Goal: Task Accomplishment & Management: Manage account settings

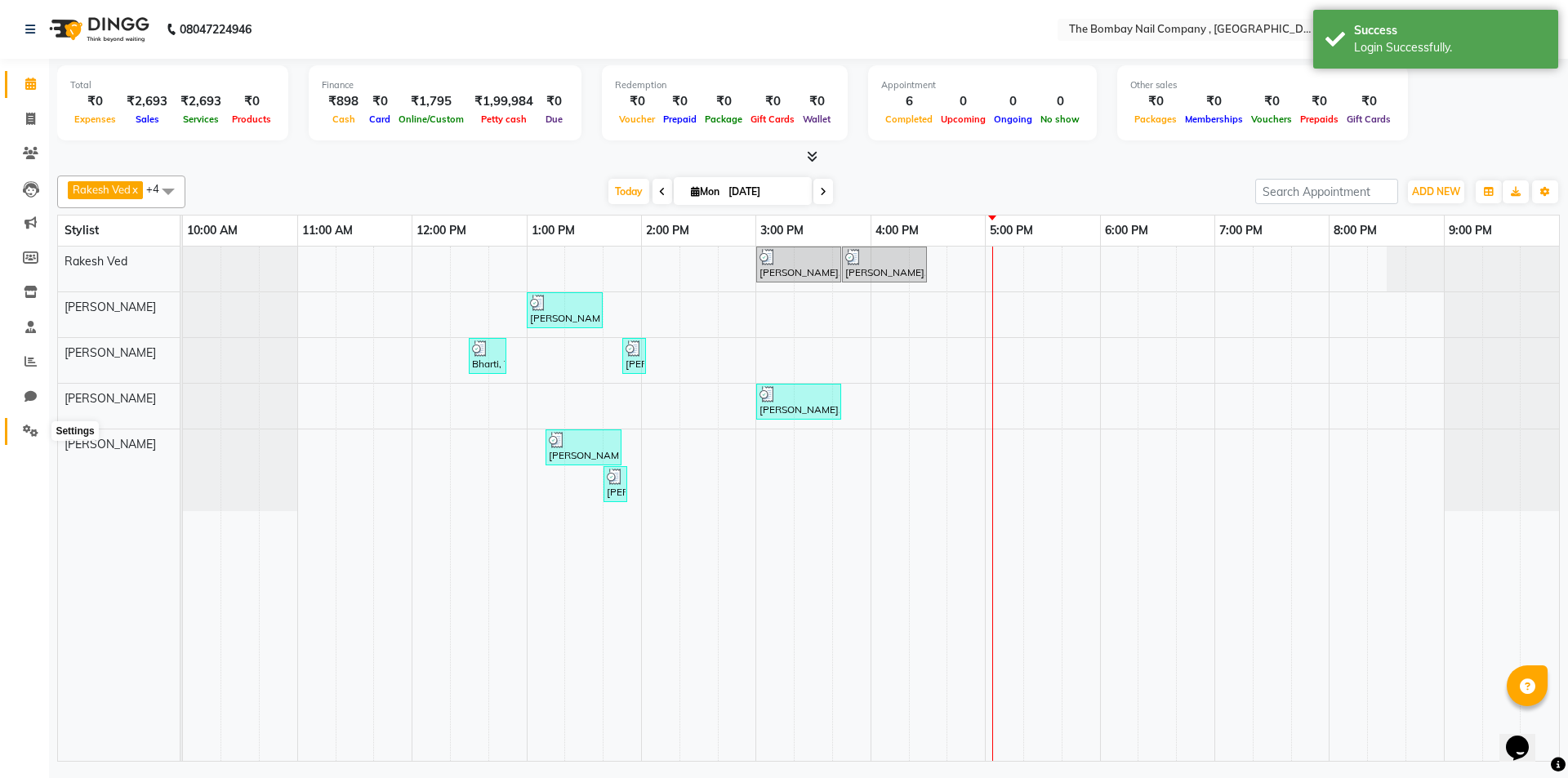
click at [30, 432] on icon at bounding box center [30, 430] width 16 height 12
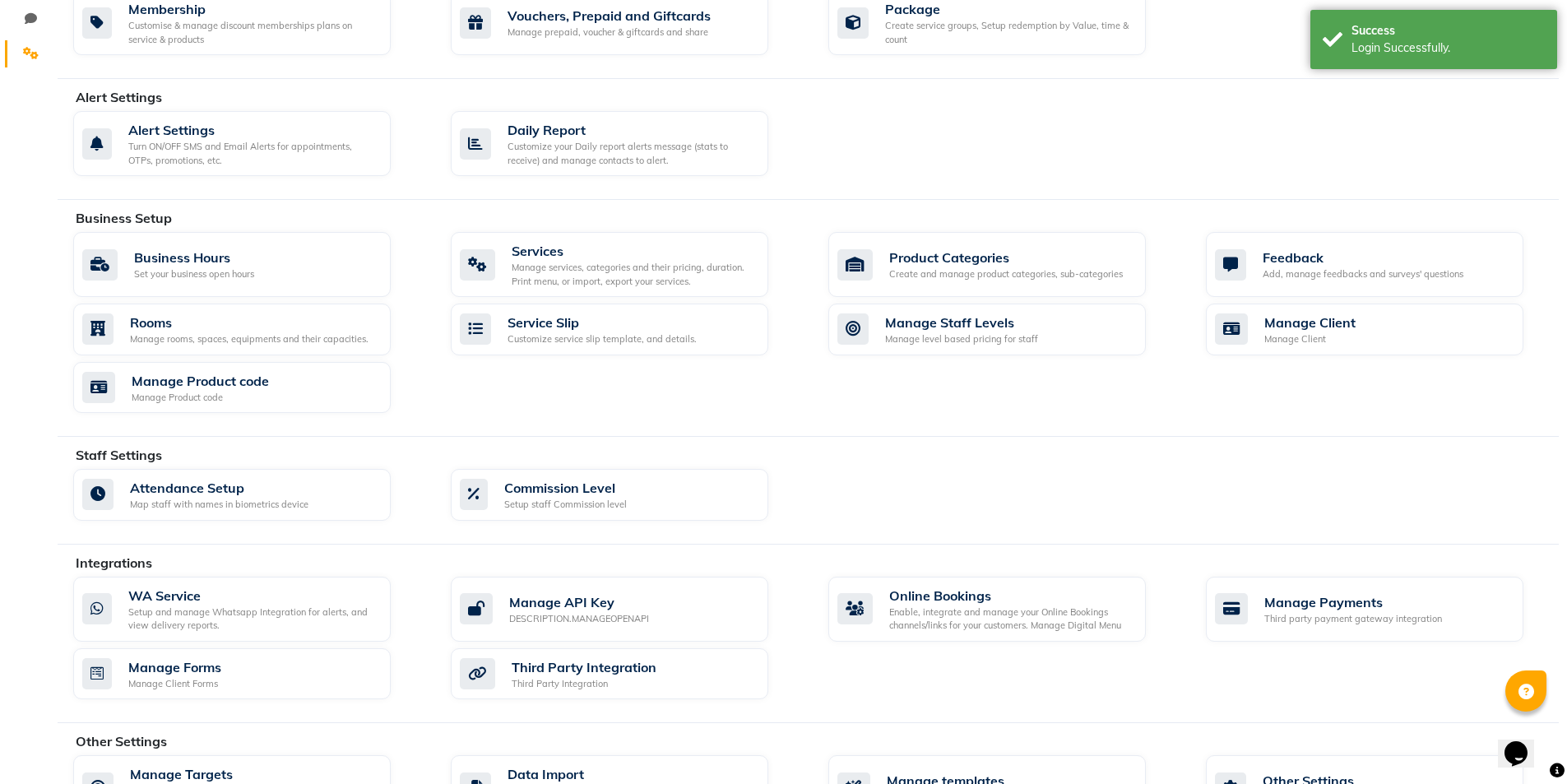
scroll to position [440, 0]
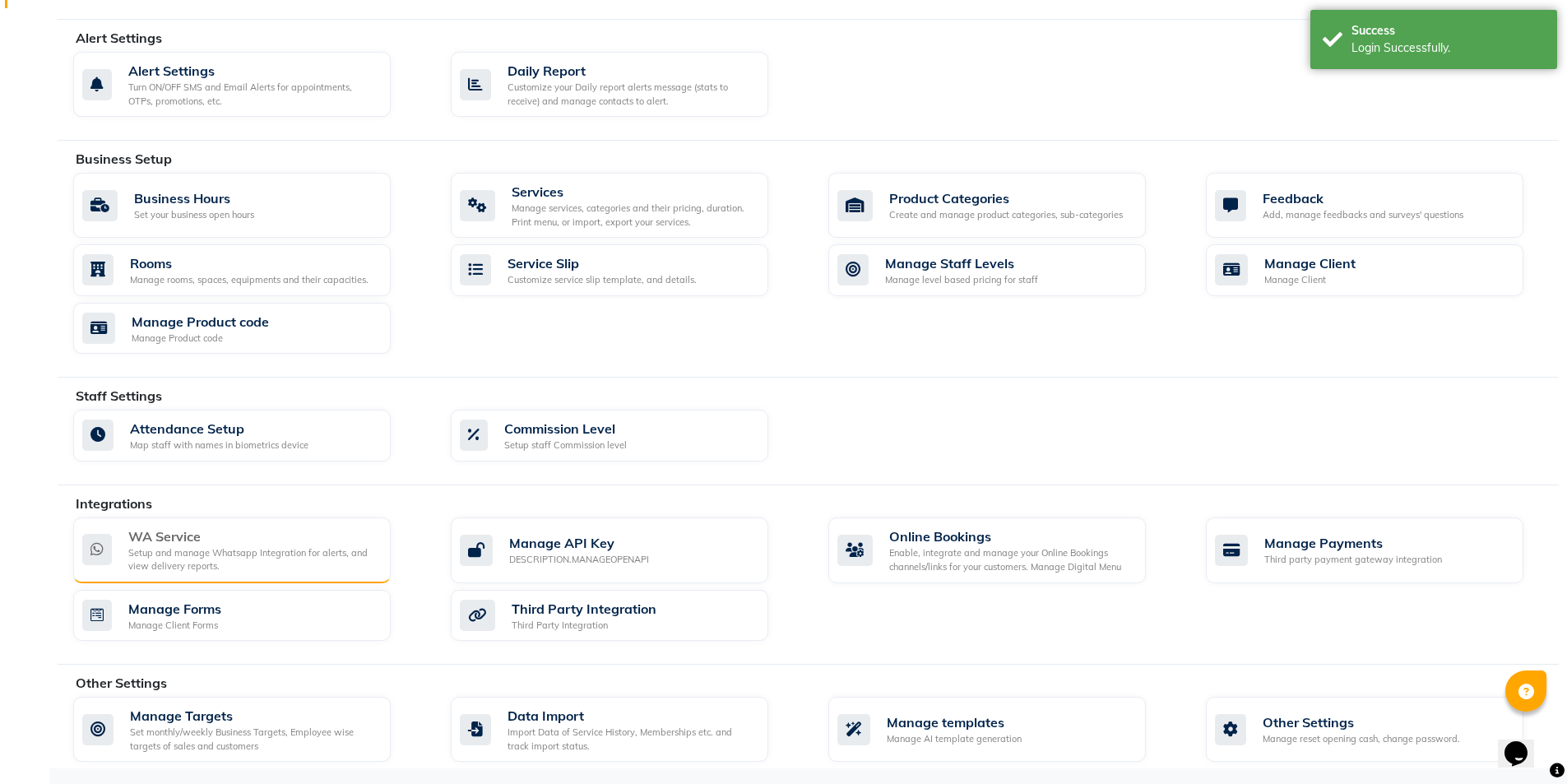
click at [194, 537] on div "WA Service" at bounding box center [253, 536] width 249 height 20
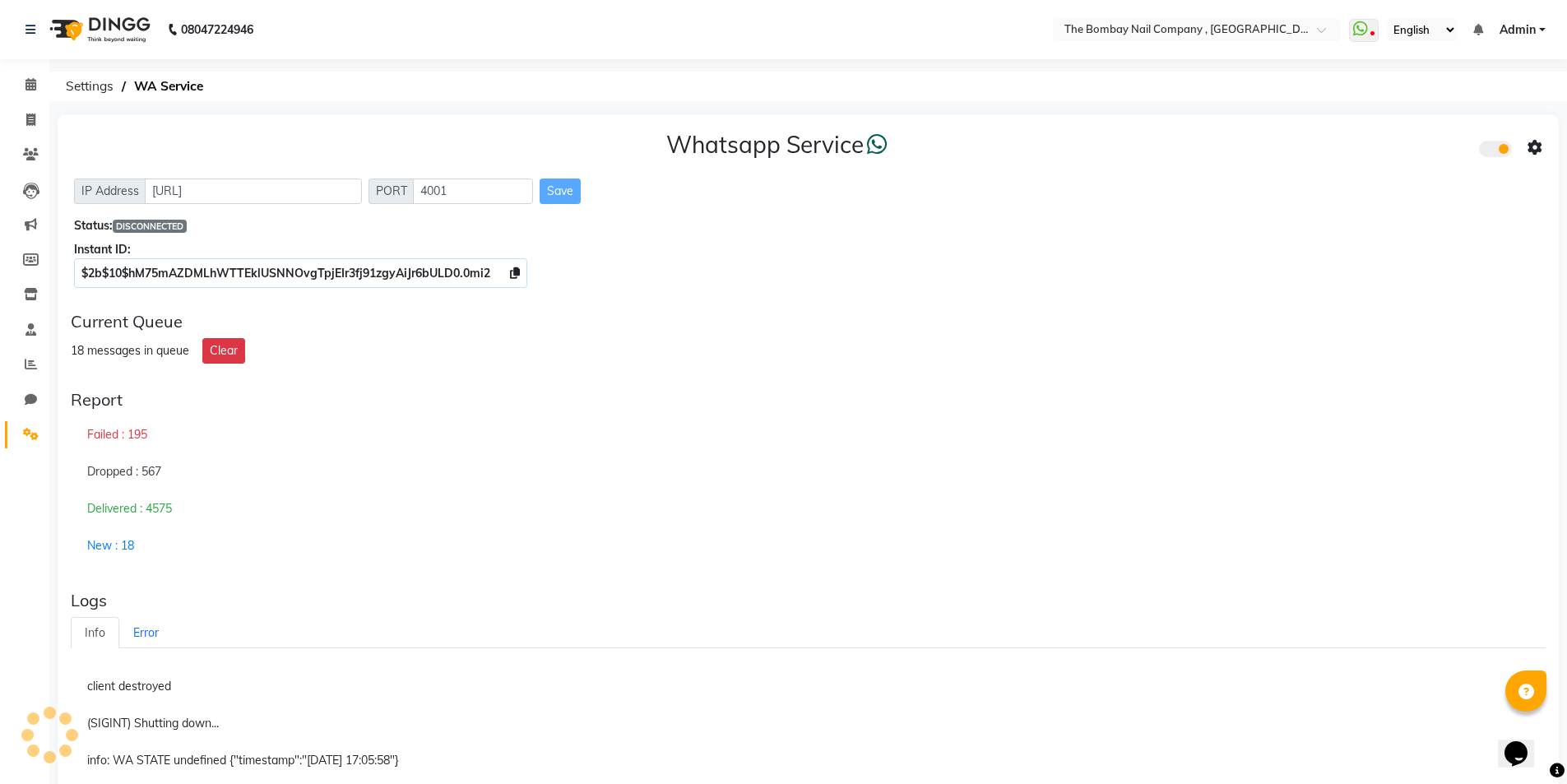
click at [1389, 328] on div "Current Queue" at bounding box center [808, 321] width 1475 height 20
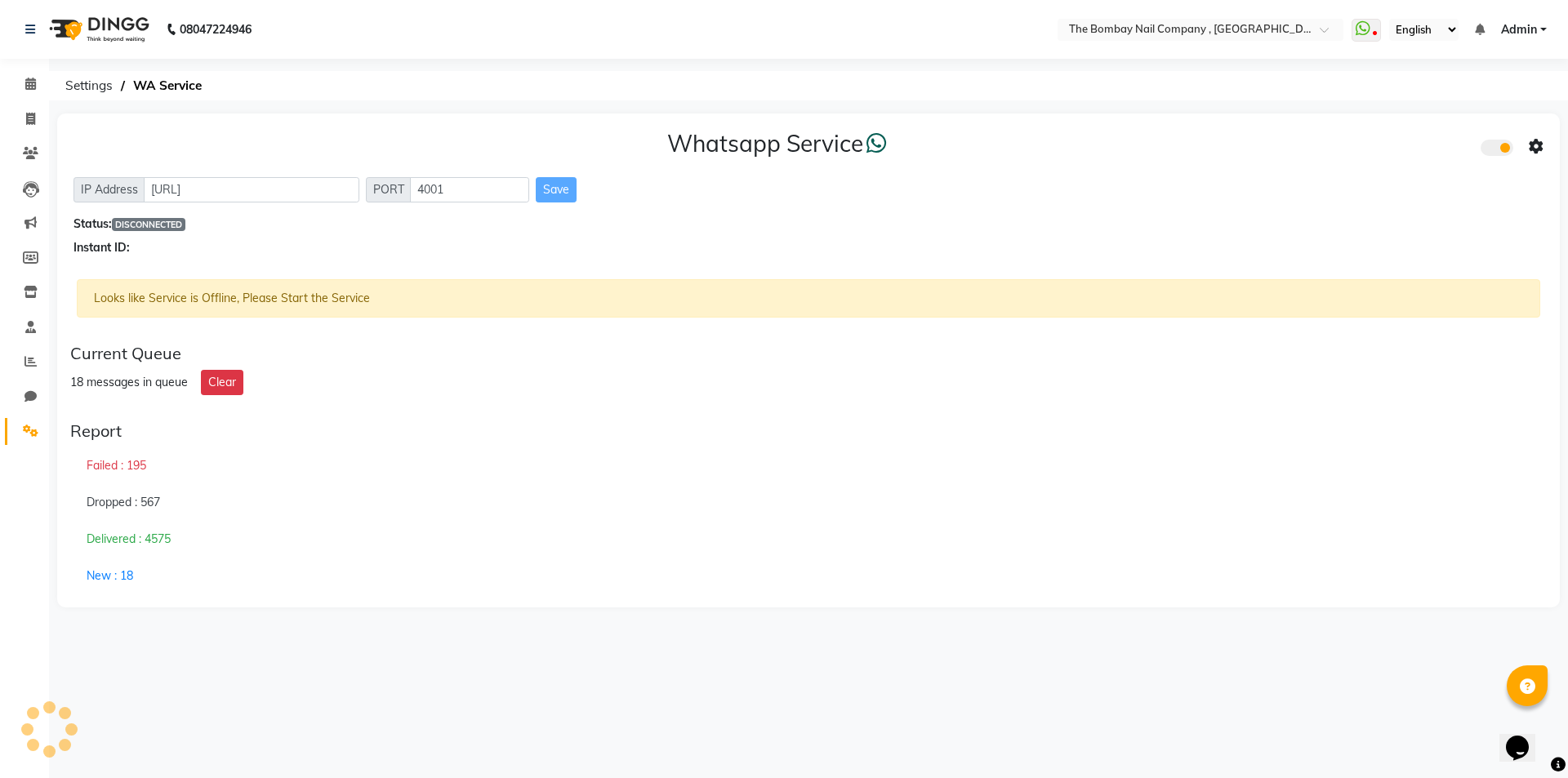
click at [540, 686] on div "08047224946 Select Location × The Bombay Nail Company , [GEOGRAPHIC_DATA] Whats…" at bounding box center [784, 389] width 1568 height 778
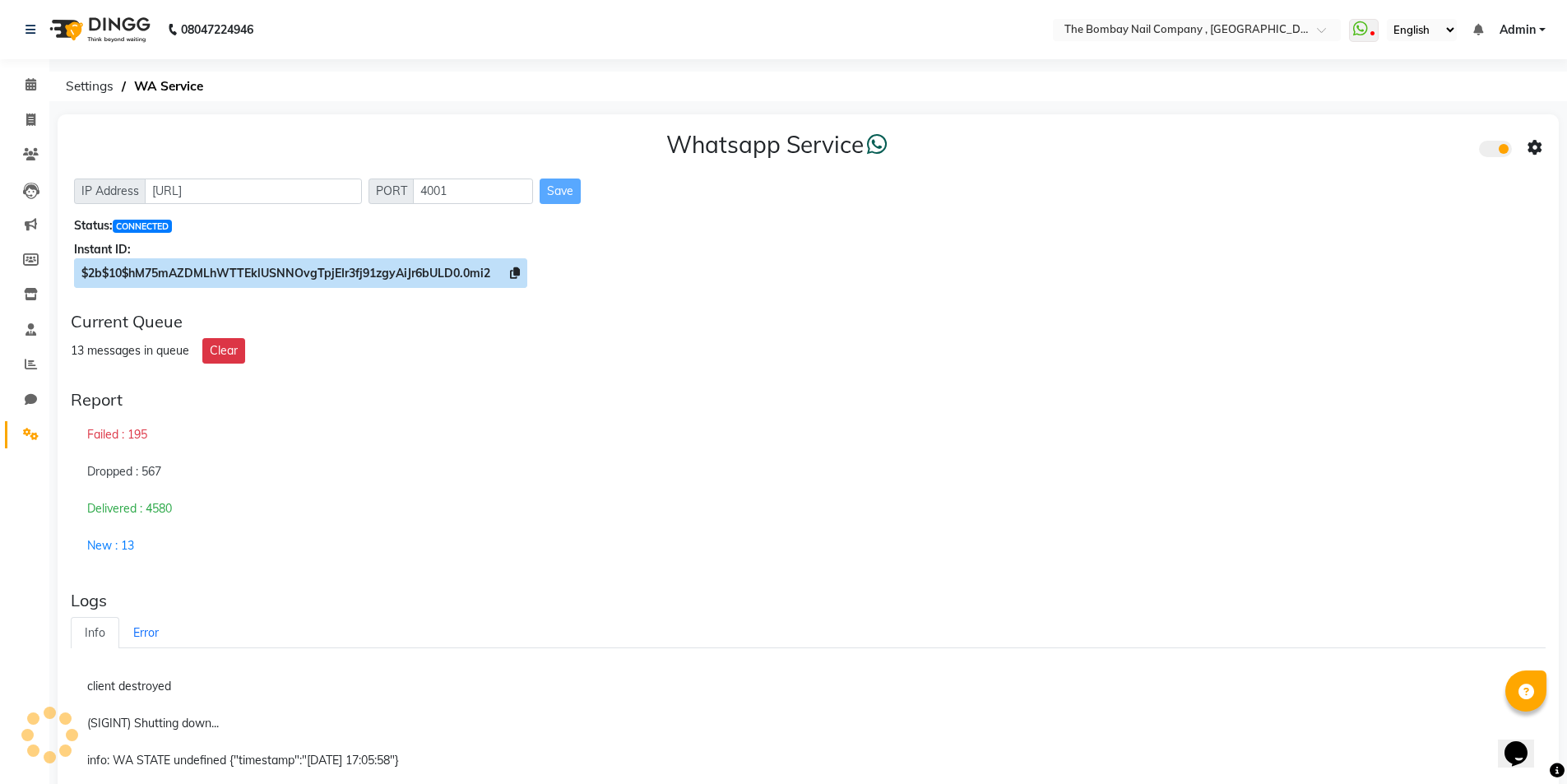
click at [518, 272] on icon at bounding box center [515, 272] width 10 height 11
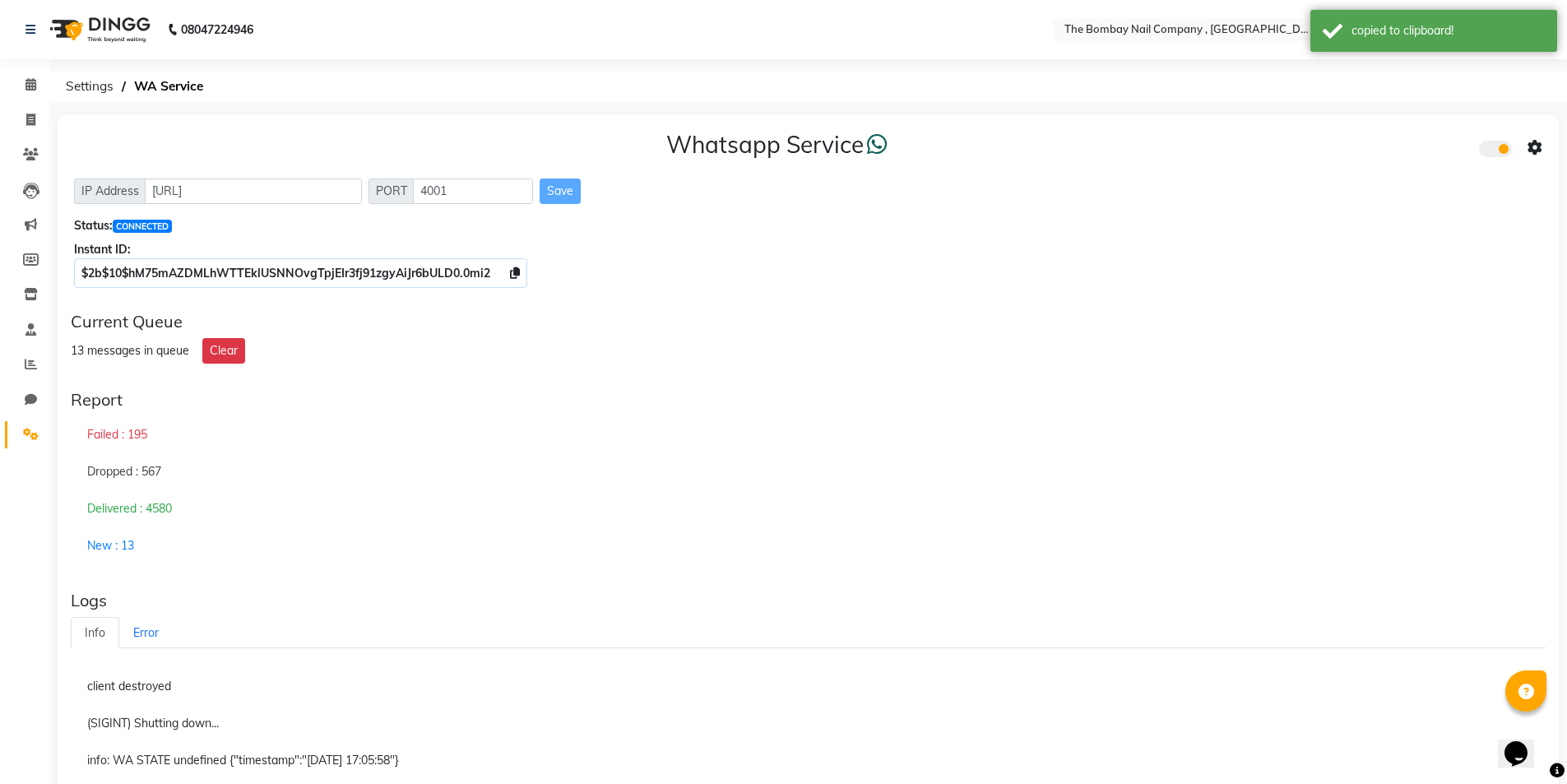
click at [1534, 146] on icon at bounding box center [1535, 148] width 15 height 15
click at [1340, 121] on div "Whatsapp Settings" at bounding box center [1416, 130] width 188 height 20
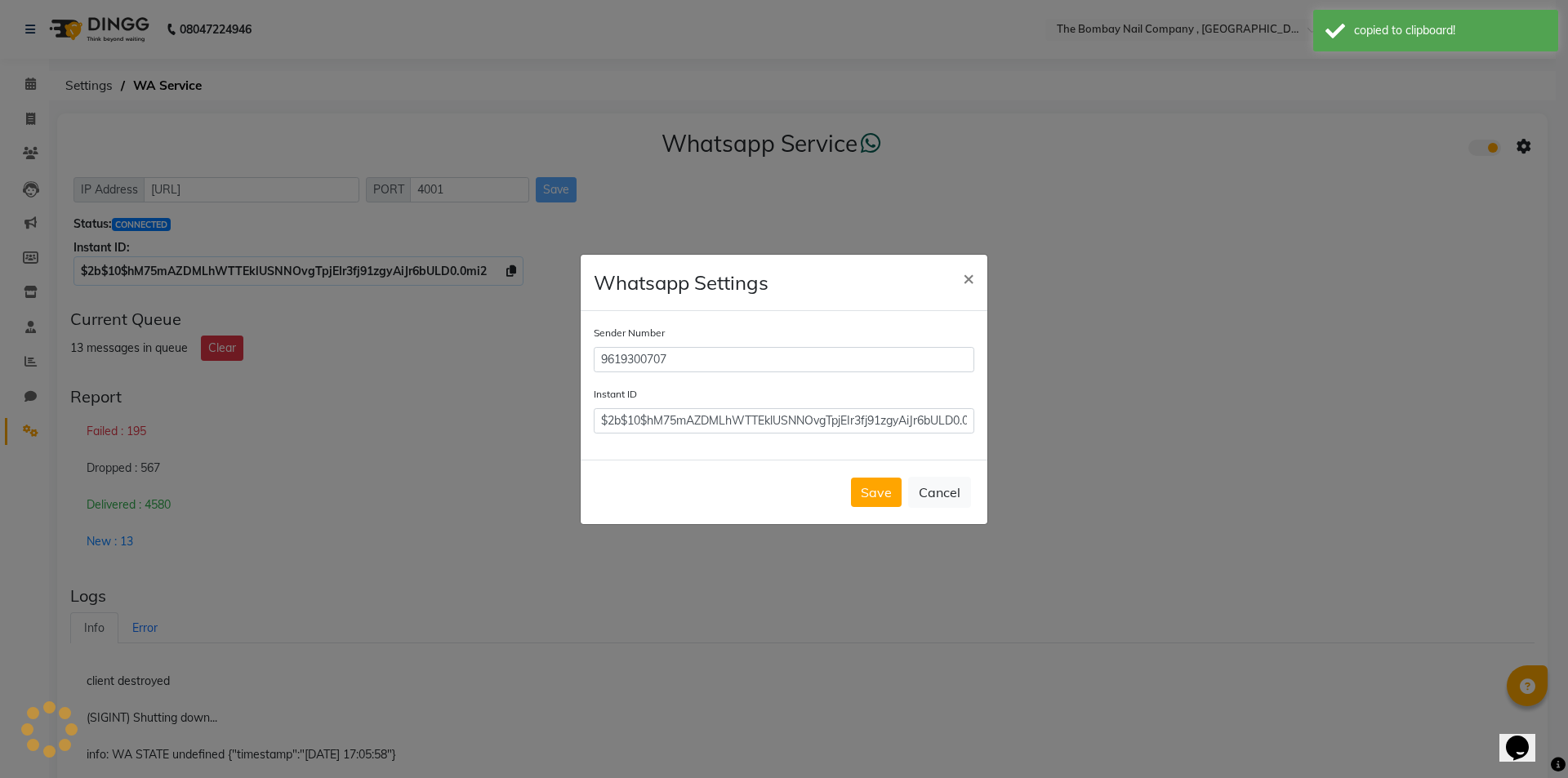
click at [746, 403] on div "Instant ID $2b$10$hM75mAZDMLhWTTEklUSNNOvgTpjEIr3fj91zgyAiJr6bULD0.0mi2" at bounding box center [784, 409] width 380 height 48
click at [730, 414] on input "$2b$10$hM75mAZDMLhWTTEklUSNNOvgTpjEIr3fj91zgyAiJr6bULD0.0mi2" at bounding box center [784, 420] width 380 height 25
paste input "$2b$10$hM75mAZDMLhWTTEklUSNNOvgTpjEIr3fj91zgyAiJr6bULD0.0mi2"
type input "$2b$10$hM75mAZDMLhWTTEklUSNNOvgTpjEIr3fj91zgyAiJr6bULD0.0mi2"
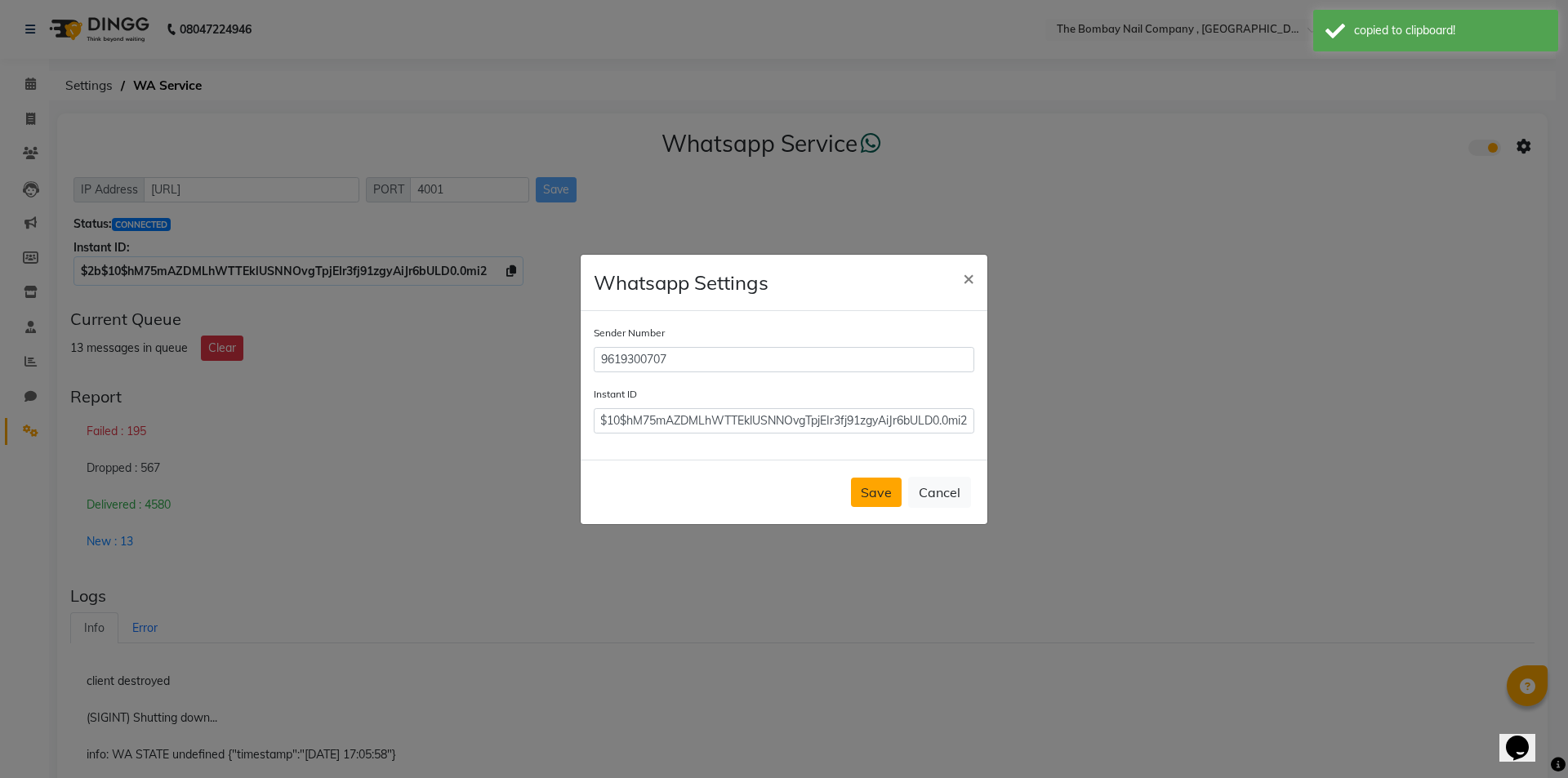
click at [863, 484] on button "Save" at bounding box center [875, 492] width 51 height 30
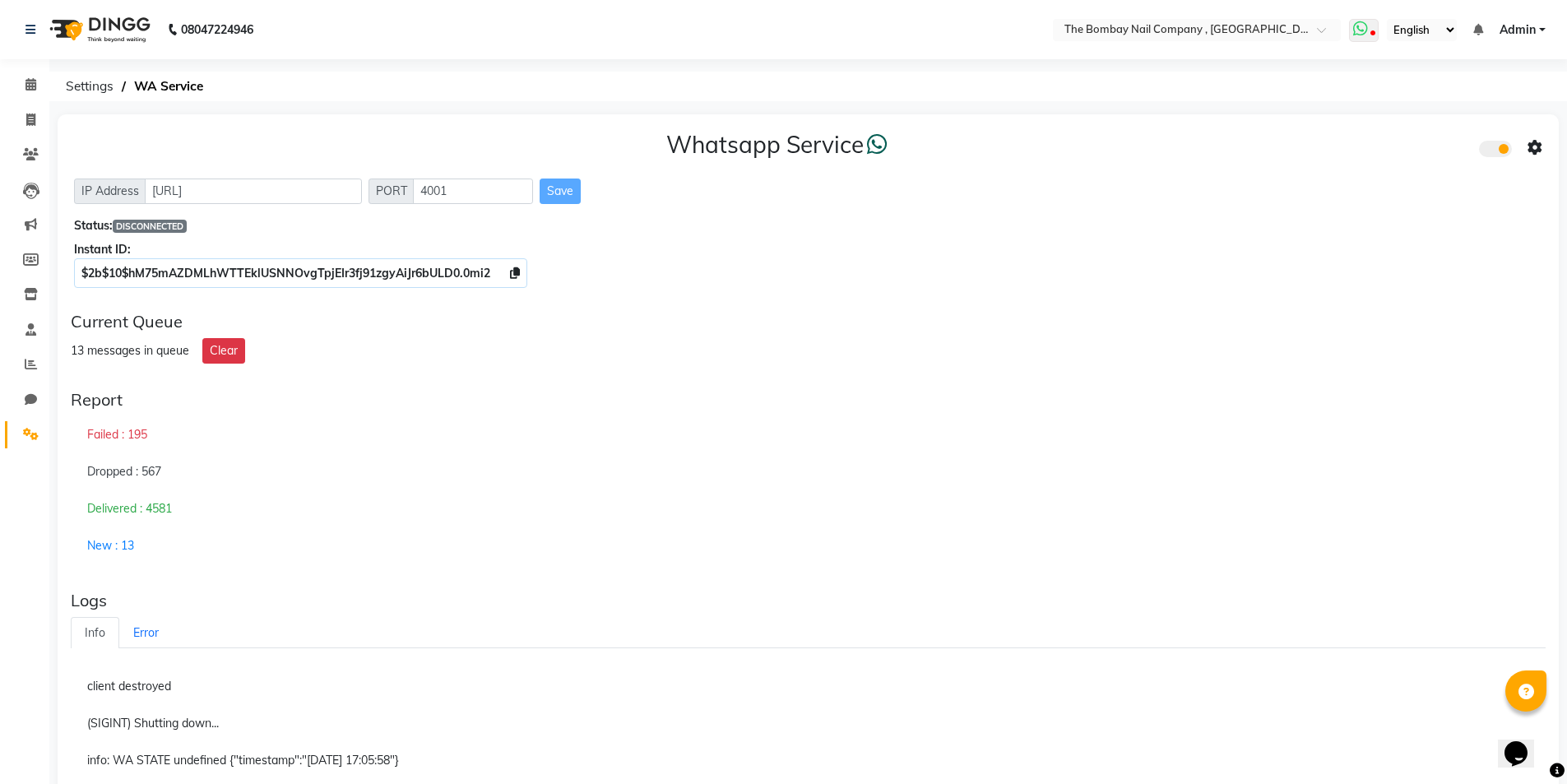
click at [1361, 27] on icon at bounding box center [1361, 29] width 15 height 17
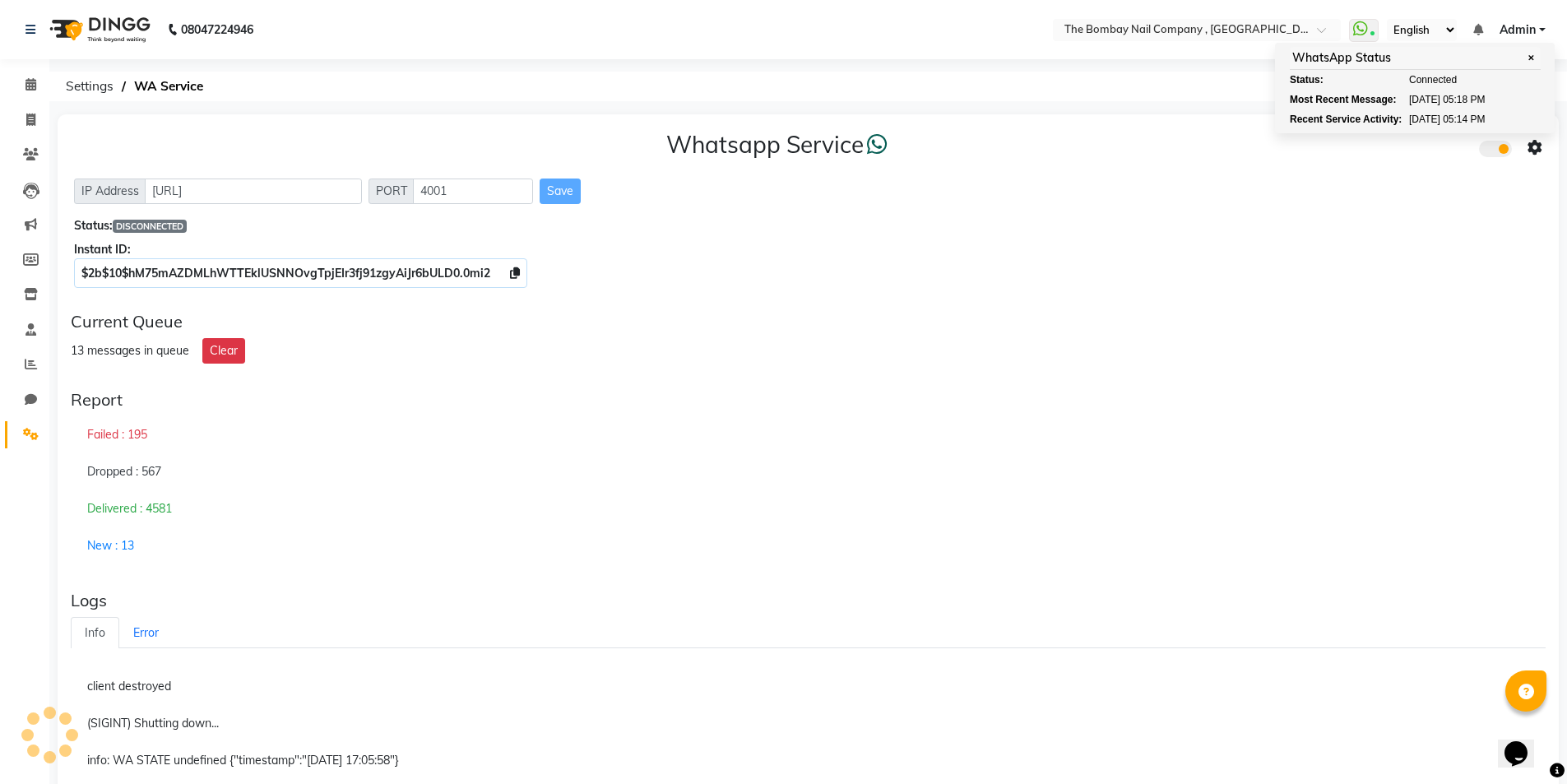
click at [537, 442] on div "Failed : 195" at bounding box center [808, 434] width 1475 height 38
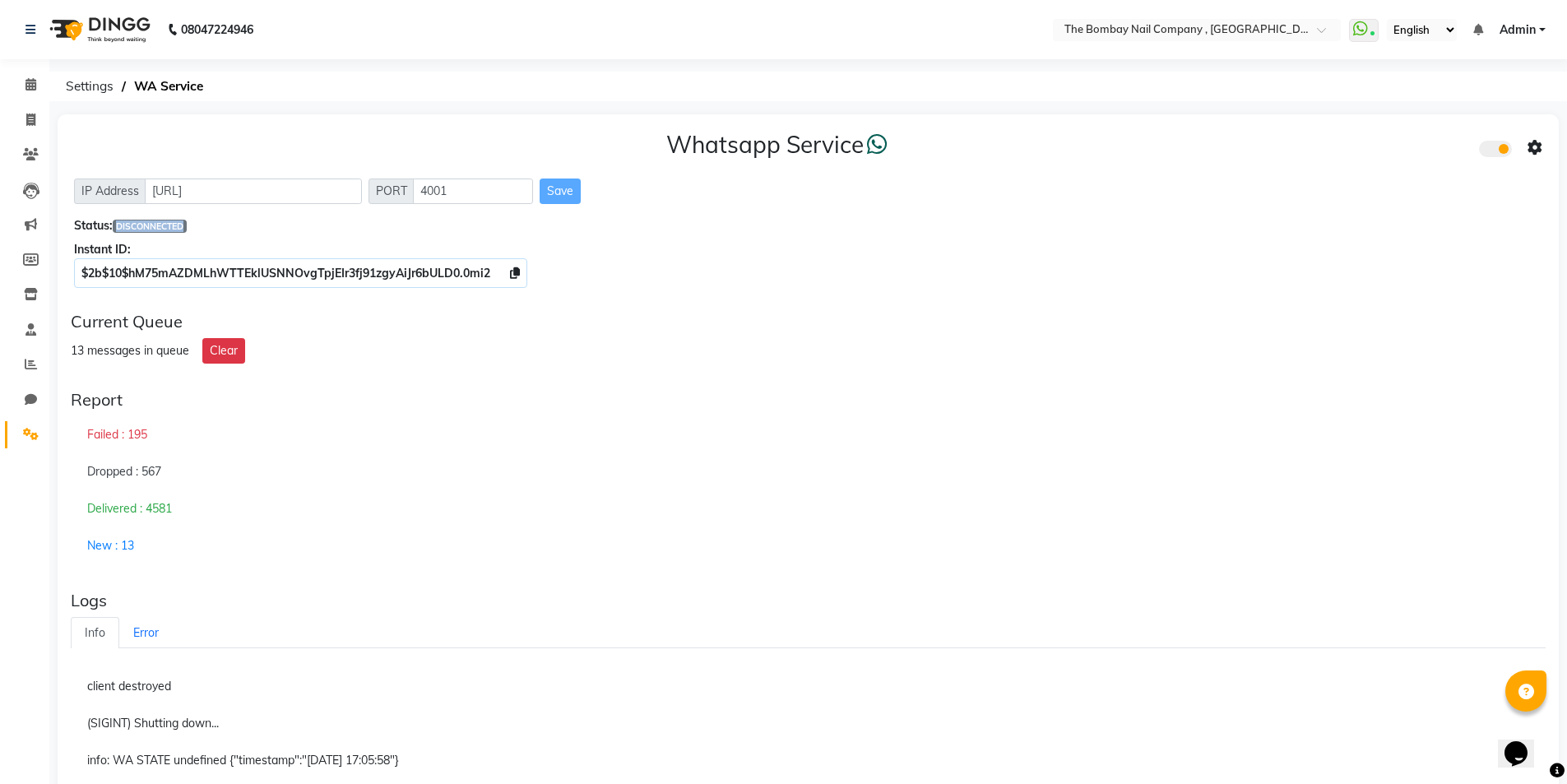
drag, startPoint x: 116, startPoint y: 226, endPoint x: 185, endPoint y: 226, distance: 69.0
click at [185, 226] on span "DISCONNECTED" at bounding box center [150, 226] width 74 height 13
click at [560, 480] on div "Dropped : 567" at bounding box center [808, 472] width 1475 height 38
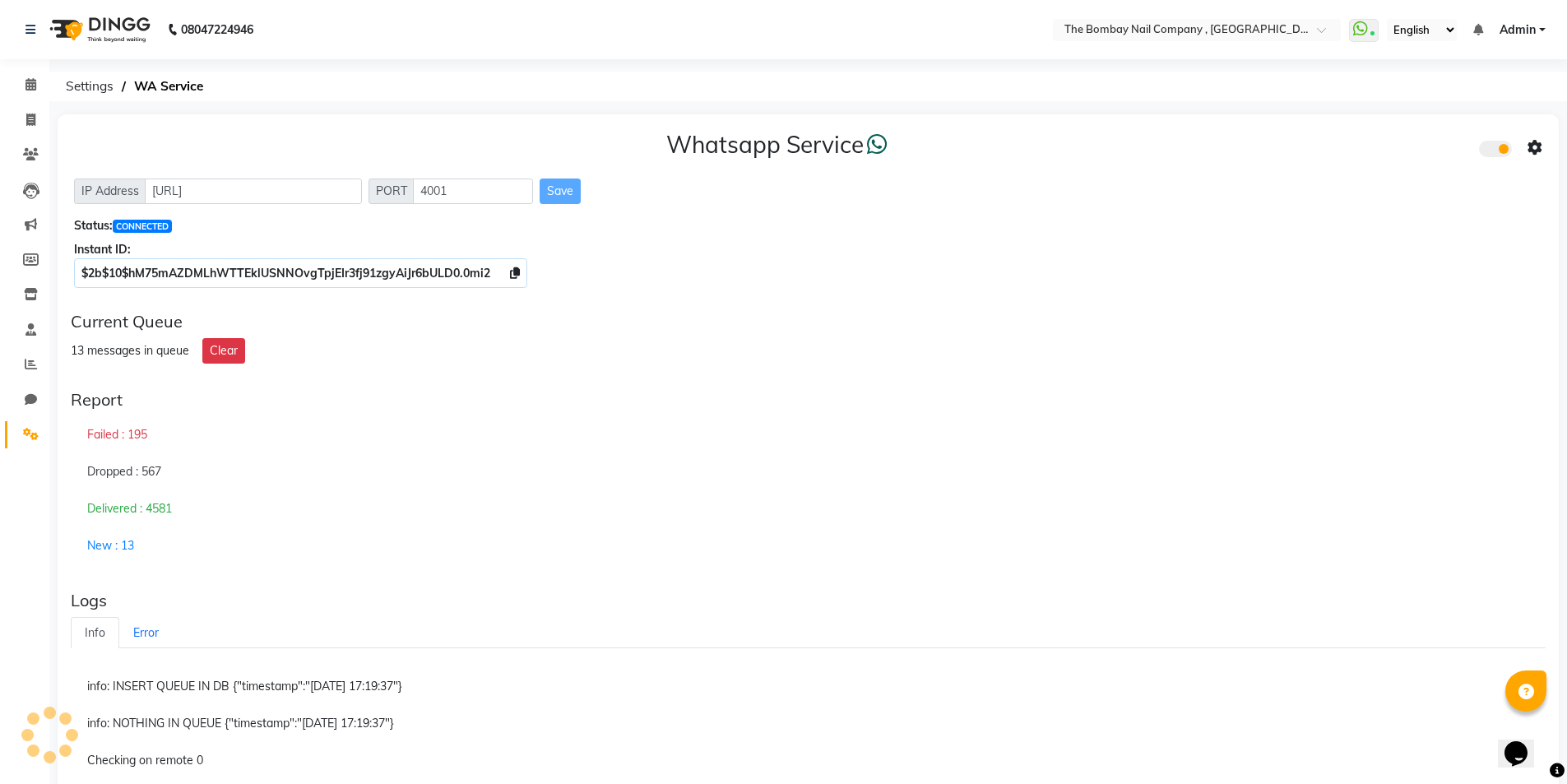
click at [1511, 33] on span "Admin" at bounding box center [1518, 30] width 36 height 18
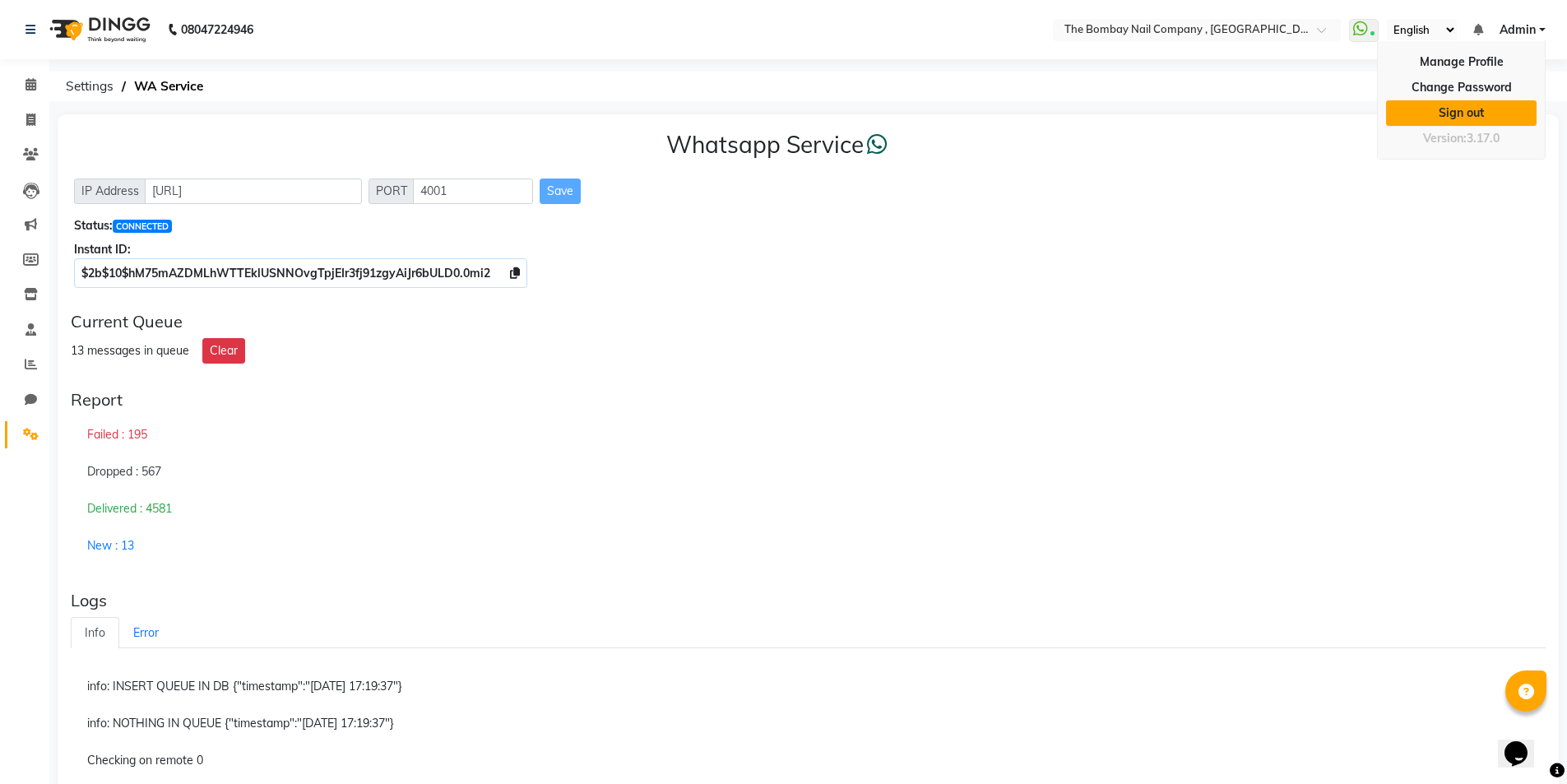
click at [1448, 114] on link "Sign out" at bounding box center [1462, 113] width 151 height 25
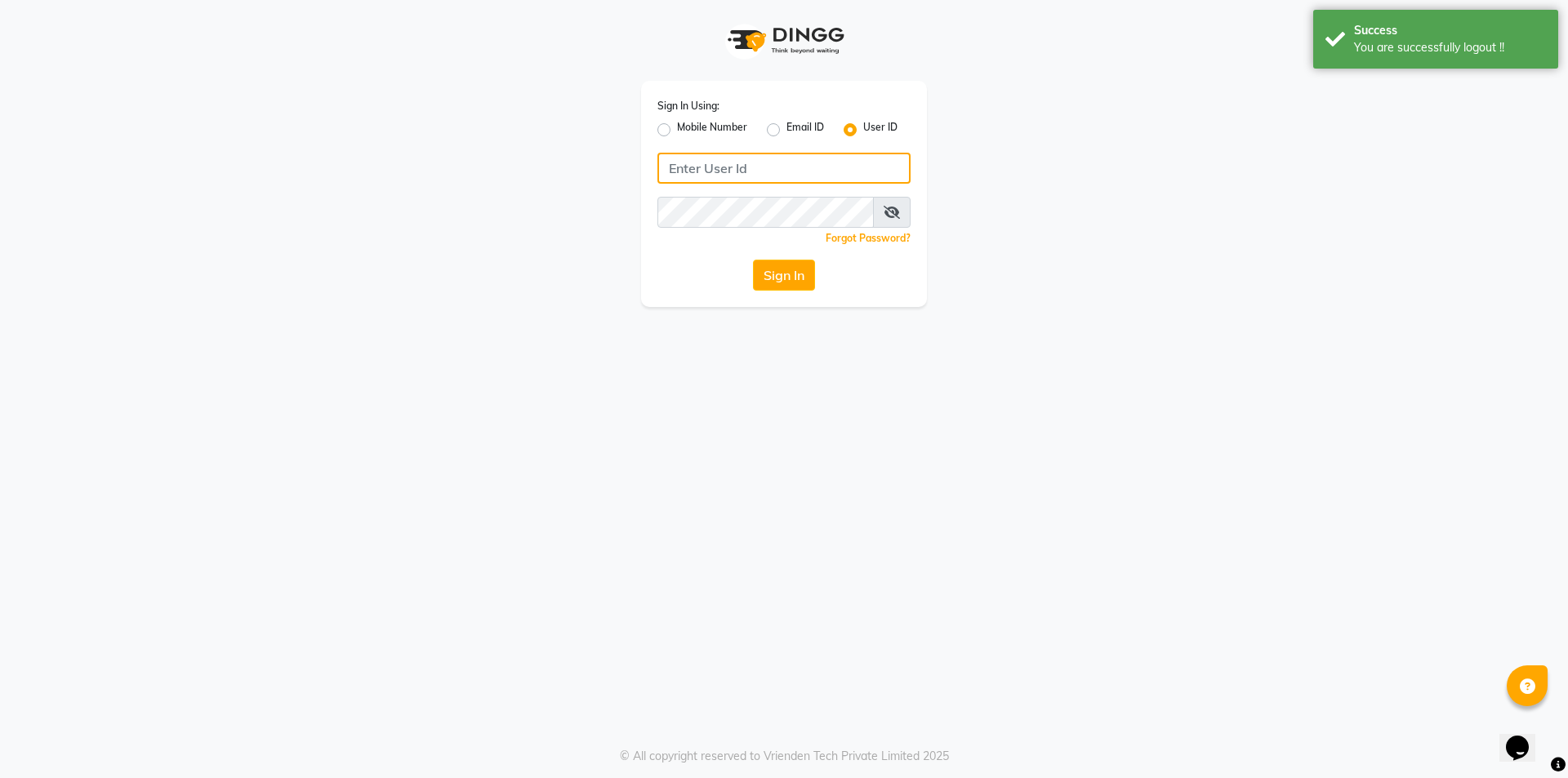
click at [744, 170] on input "Username" at bounding box center [784, 168] width 253 height 31
click at [774, 169] on input "Username" at bounding box center [784, 168] width 253 height 31
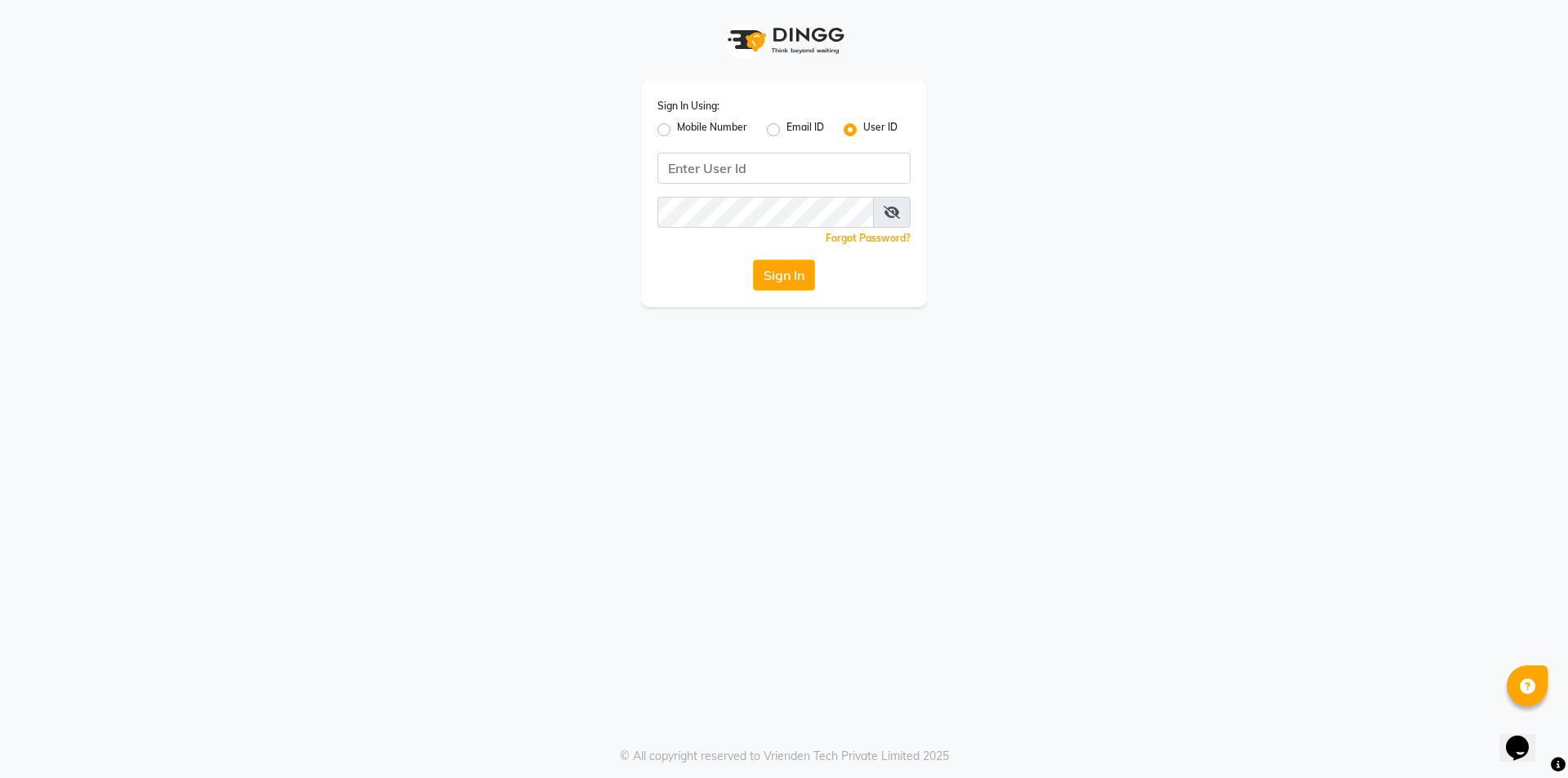
click at [677, 129] on label "Mobile Number" at bounding box center [712, 129] width 70 height 19
click at [677, 129] on input "Mobile Number" at bounding box center [681, 125] width 10 height 10
radio input "true"
radio input "false"
click at [751, 159] on input "Username" at bounding box center [811, 168] width 199 height 31
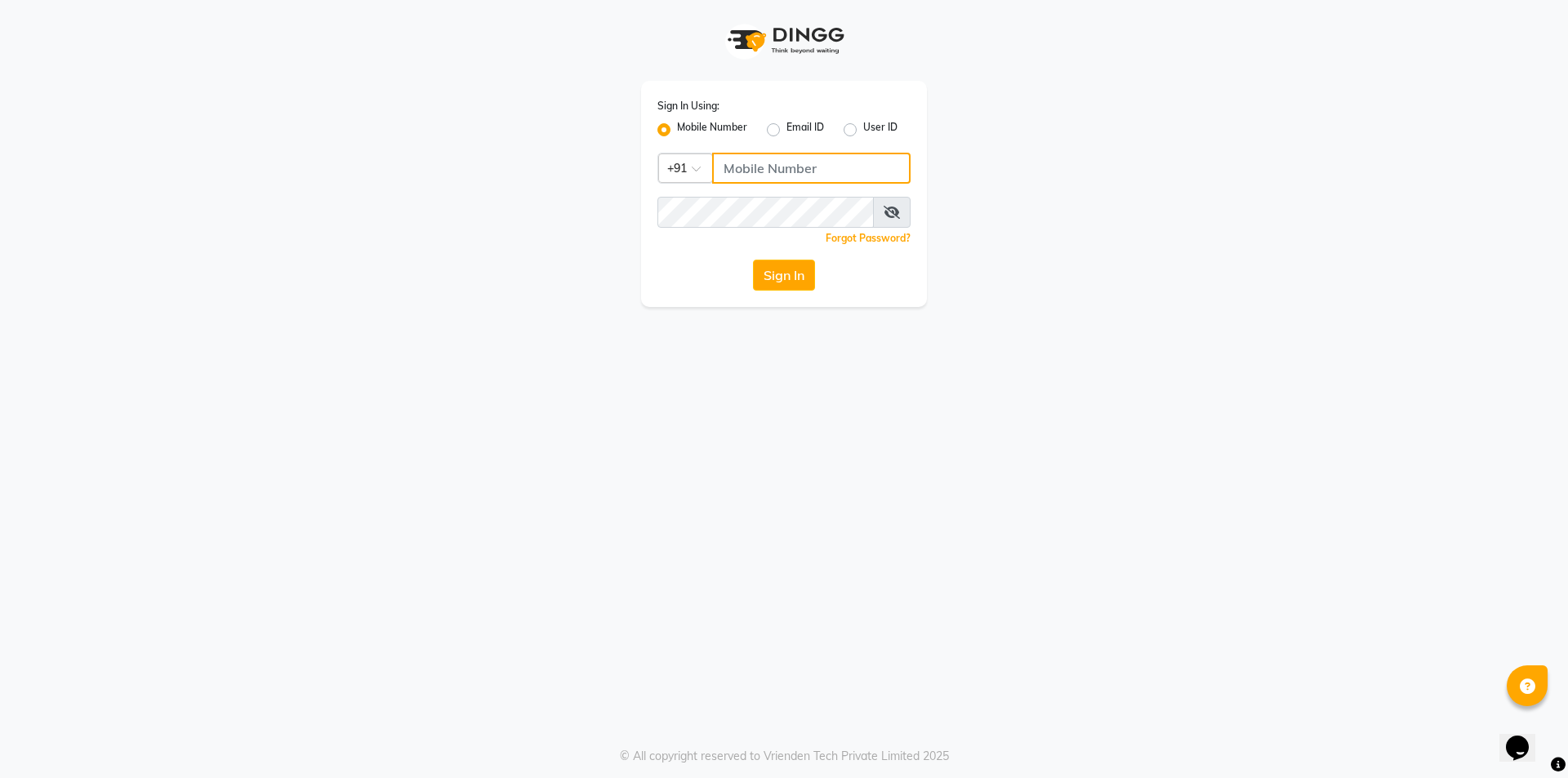
click at [751, 171] on input "Username" at bounding box center [811, 168] width 199 height 31
type input "1"
type input "2"
type input "9825581784"
click at [774, 264] on button "Sign In" at bounding box center [783, 275] width 62 height 31
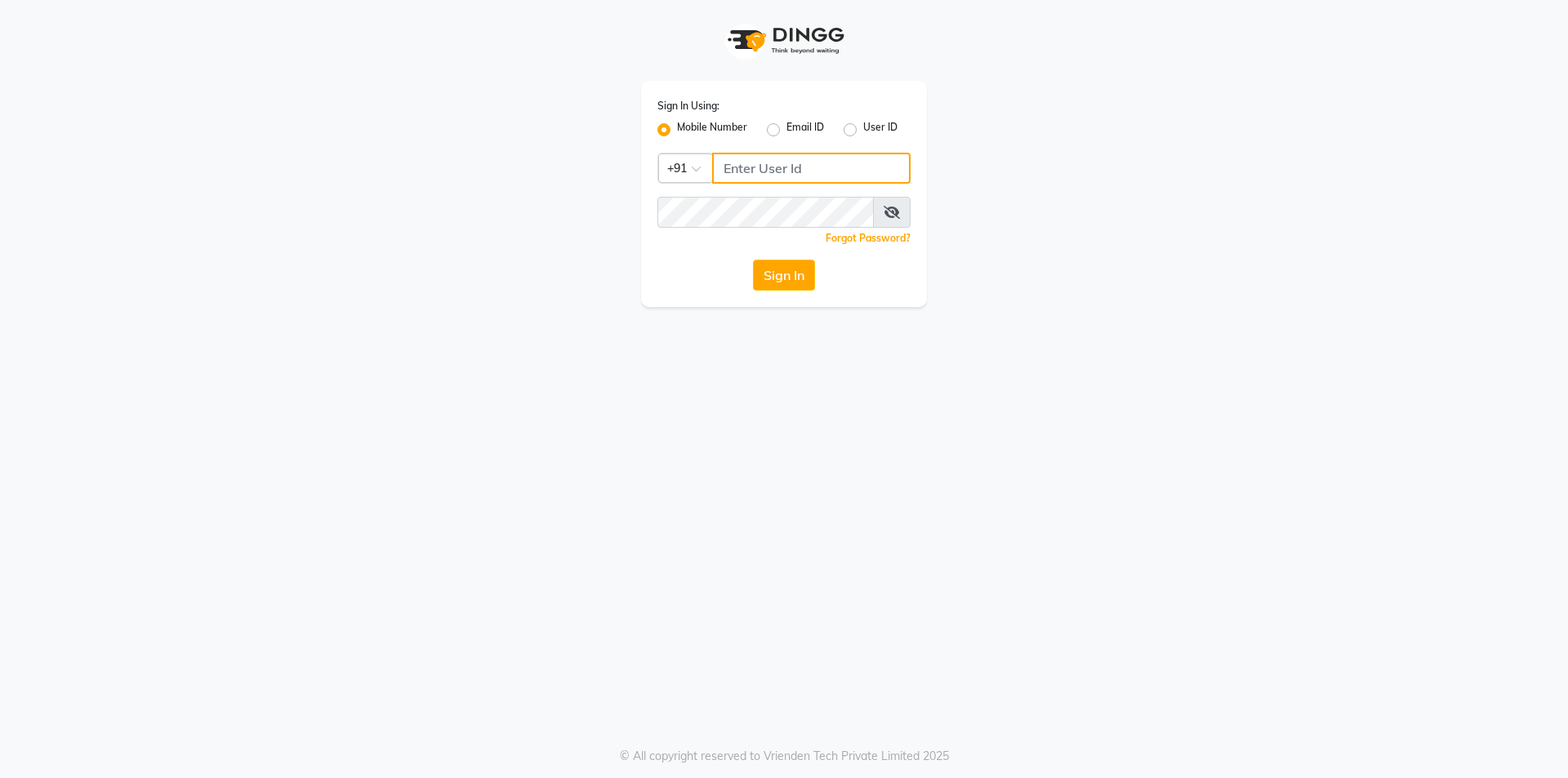
click at [731, 157] on input "Username" at bounding box center [811, 168] width 199 height 31
type input "9825581784"
click at [787, 282] on button "Sign In" at bounding box center [783, 275] width 62 height 31
